Goal: Task Accomplishment & Management: Use online tool/utility

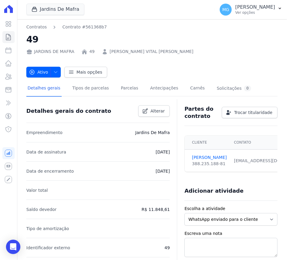
click at [2, 8] on div "Visão Geral Contratos [GEOGRAPHIC_DATA] Lotes Clientes Minha Carteira Transferê…" at bounding box center [8, 130] width 17 height 260
click at [15, 8] on div "Visão Geral Contratos [GEOGRAPHIC_DATA] Lotes Clientes Minha Carteira Transferê…" at bounding box center [8, 130] width 17 height 260
click at [38, 7] on div "button" at bounding box center [35, 9] width 8 height 6
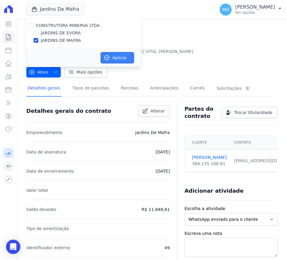
click at [113, 56] on button "Aplicar" at bounding box center [116, 57] width 33 height 11
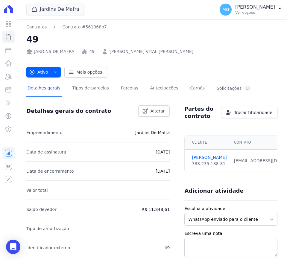
click at [7, 51] on icon at bounding box center [8, 50] width 7 height 7
select select
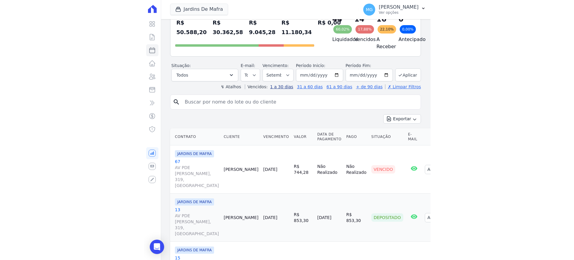
scroll to position [50, 0]
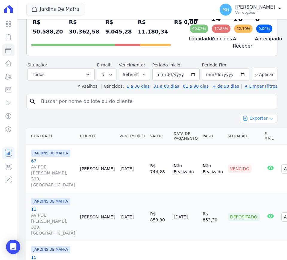
click at [260, 123] on button "Exportar" at bounding box center [258, 118] width 38 height 9
click at [261, 146] on span "Exportar CSV" at bounding box center [258, 143] width 32 height 6
click at [33, 13] on button "Jardins De Mafra" at bounding box center [55, 9] width 58 height 11
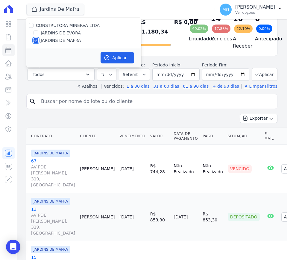
click at [36, 42] on input "JARDINS DE MAFRA" at bounding box center [35, 40] width 5 height 5
checkbox input "false"
click at [36, 31] on input "JARDINS DE EVORA" at bounding box center [35, 32] width 5 height 5
checkbox input "true"
click at [121, 57] on button "Aplicar" at bounding box center [116, 57] width 33 height 11
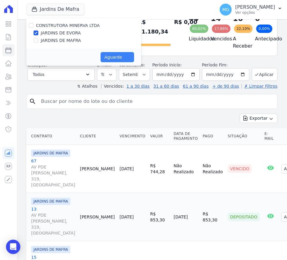
select select
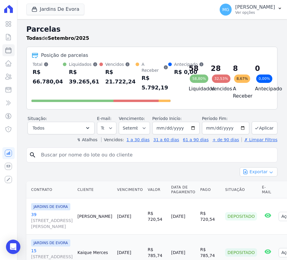
click at [256, 174] on button "Exportar" at bounding box center [258, 171] width 38 height 9
click at [253, 196] on span "Exportar CSV" at bounding box center [258, 196] width 32 height 6
click at [248, 196] on span "Exportar CSV" at bounding box center [258, 196] width 32 height 6
